Goal: Task Accomplishment & Management: Use online tool/utility

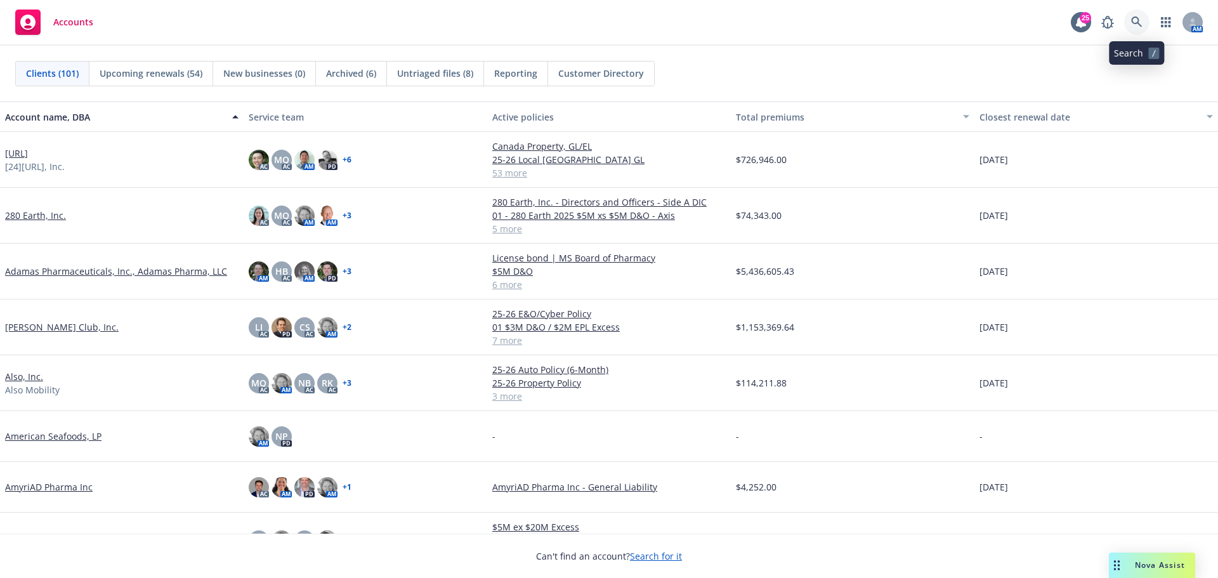
click at [1137, 21] on icon at bounding box center [1137, 22] width 11 height 11
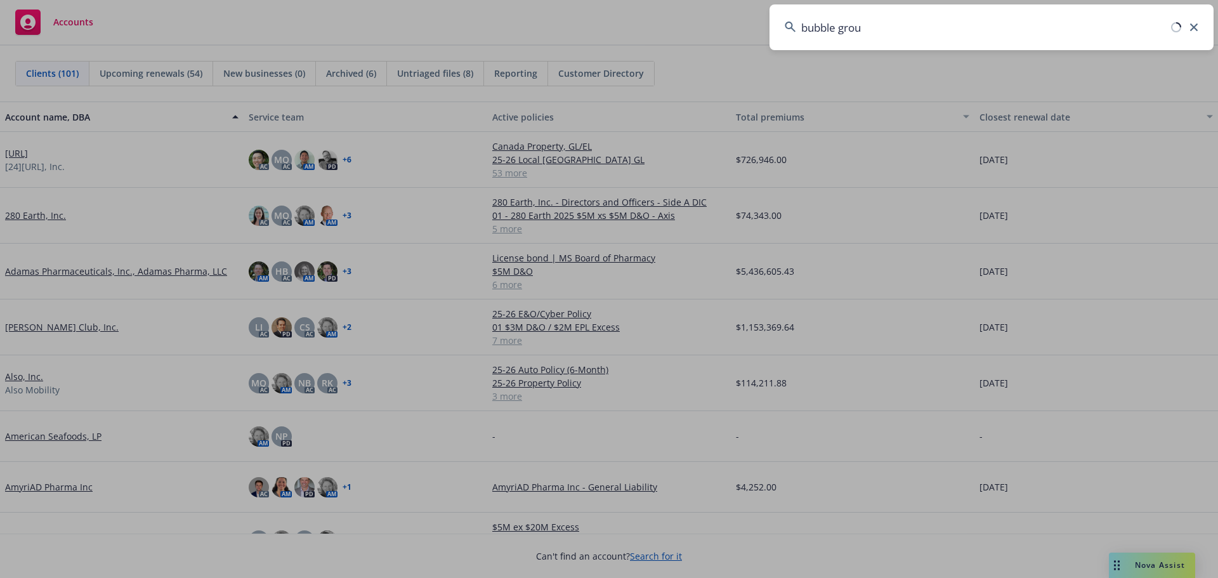
type input "bubble group"
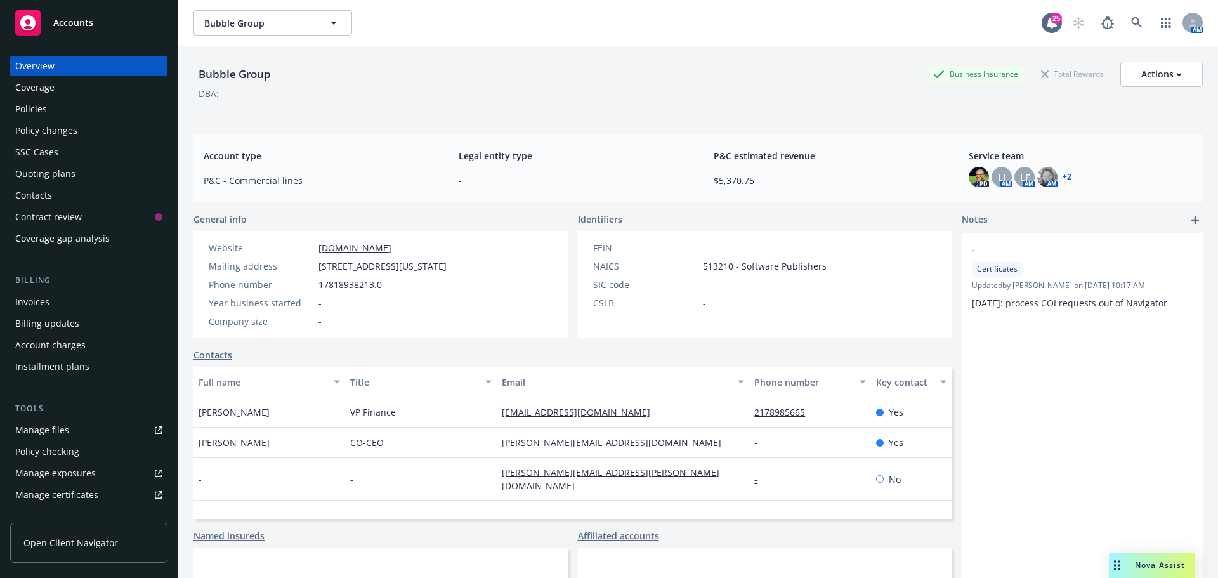
click at [1147, 561] on span "Nova Assist" at bounding box center [1160, 565] width 50 height 11
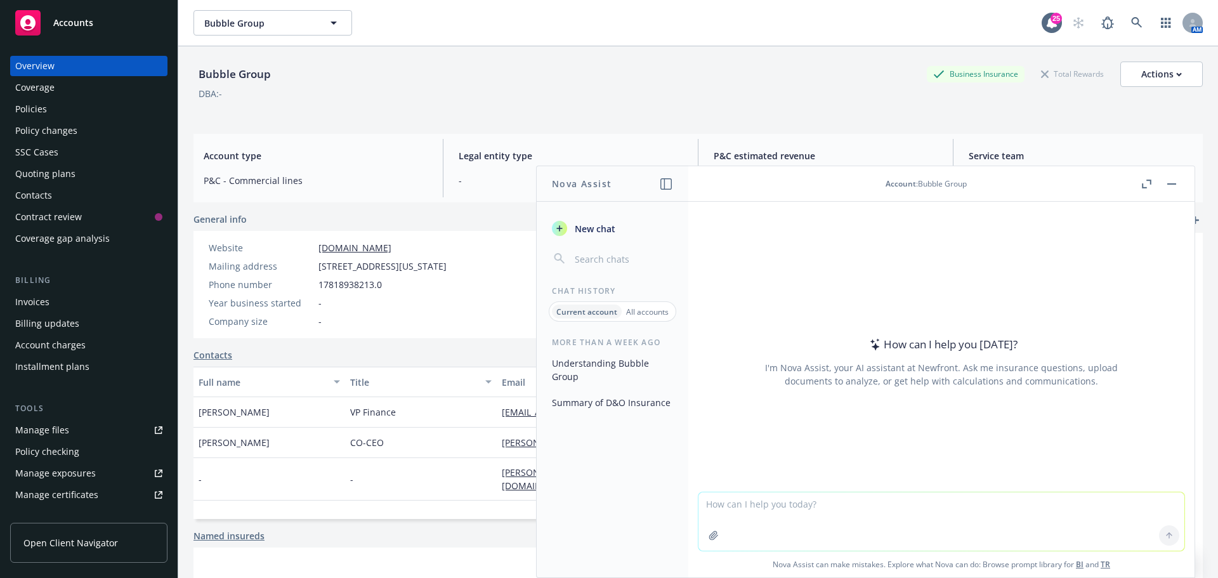
click at [753, 503] on textarea at bounding box center [942, 521] width 486 height 58
type textarea "Check binder against policy"
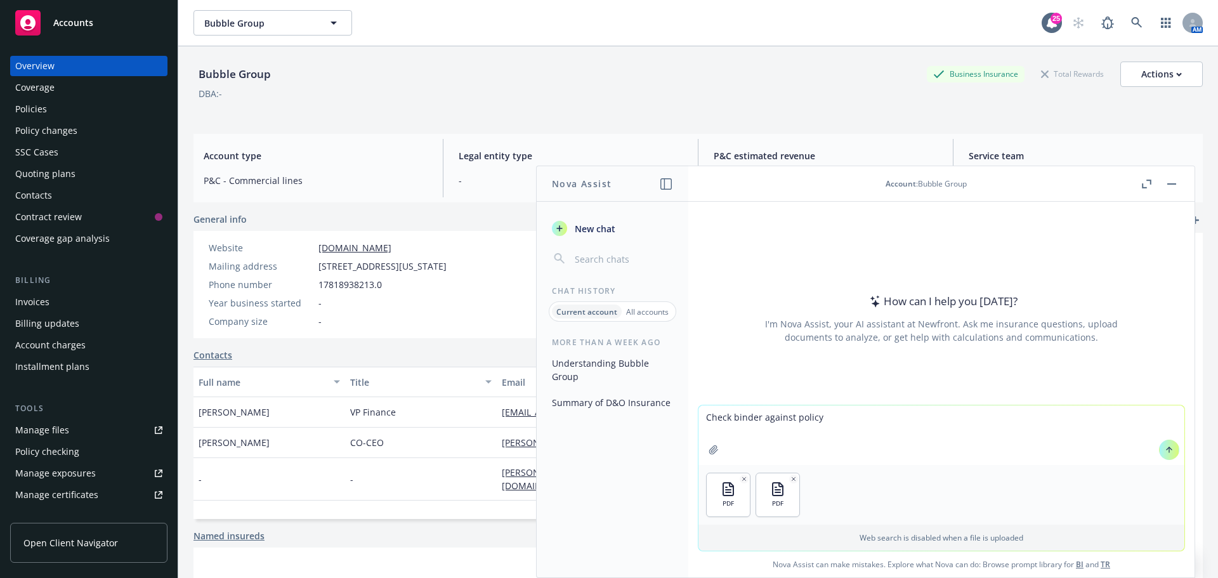
click at [1167, 449] on icon at bounding box center [1169, 450] width 9 height 9
